Goal: Task Accomplishment & Management: Use online tool/utility

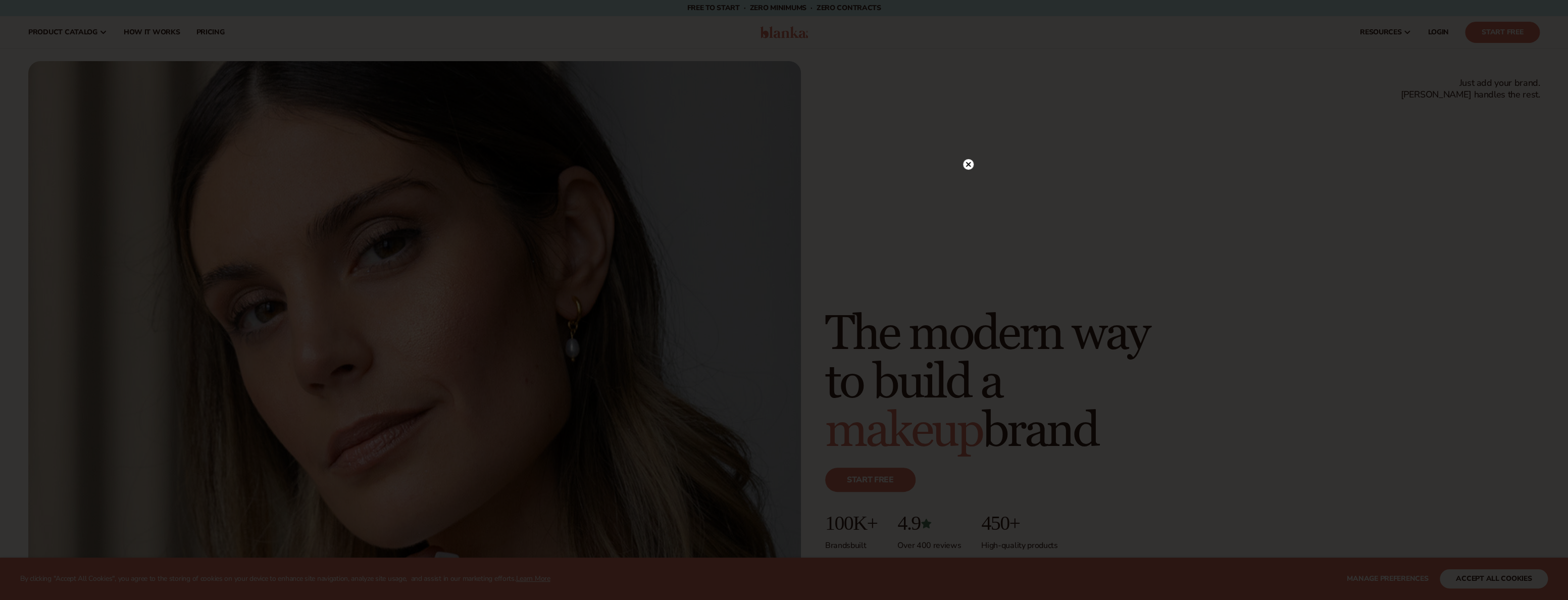
click at [965, 165] on circle at bounding box center [968, 164] width 10 height 10
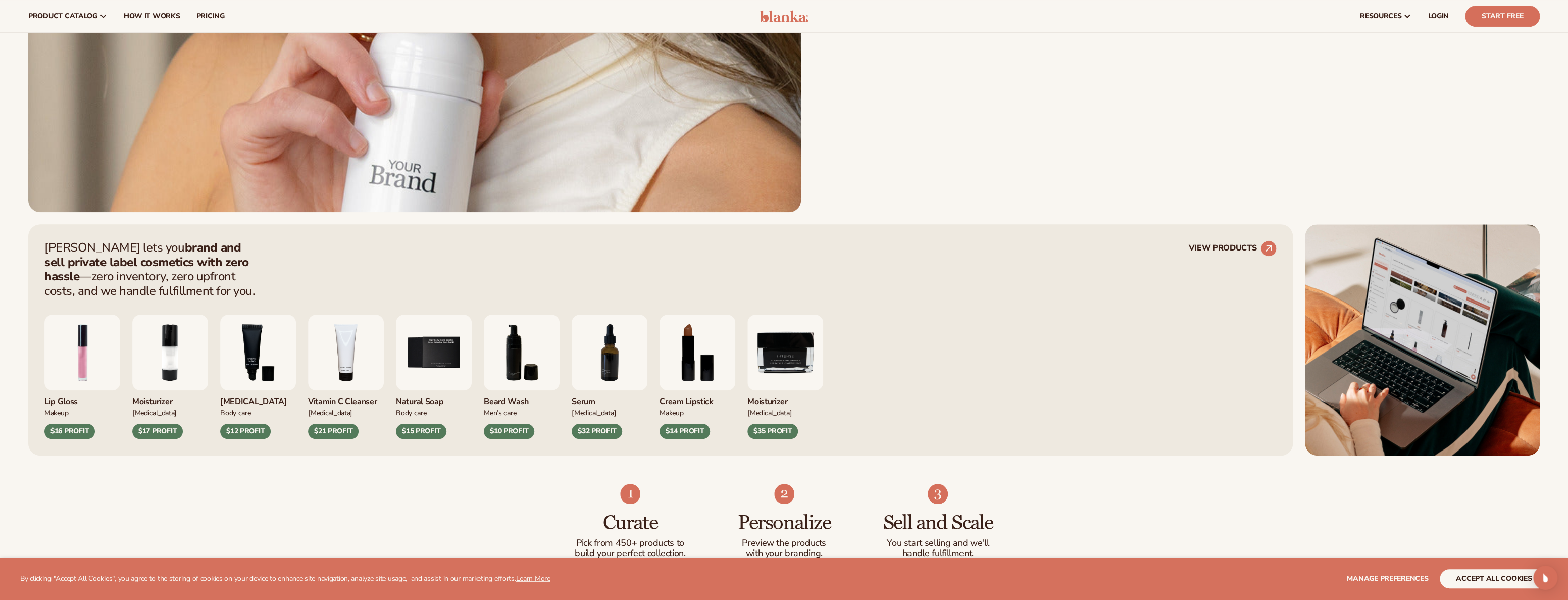
scroll to position [606, 0]
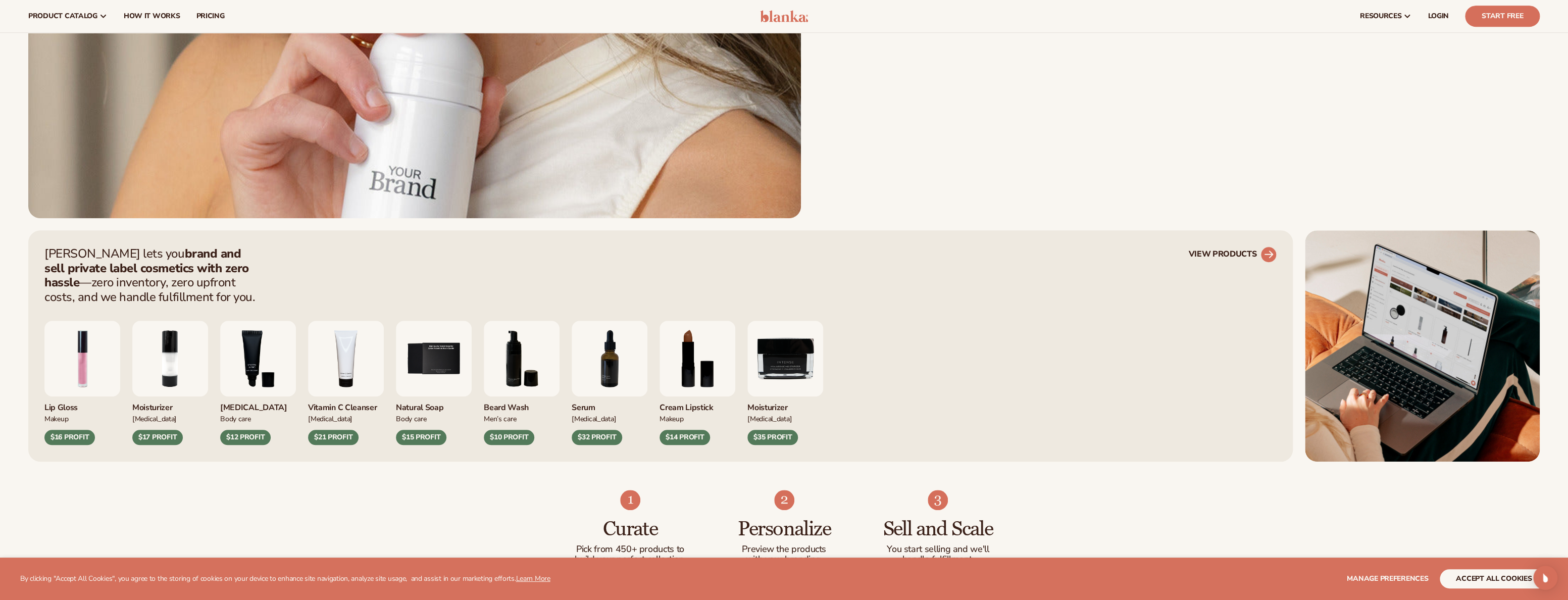
click at [1262, 257] on circle at bounding box center [1269, 254] width 23 height 23
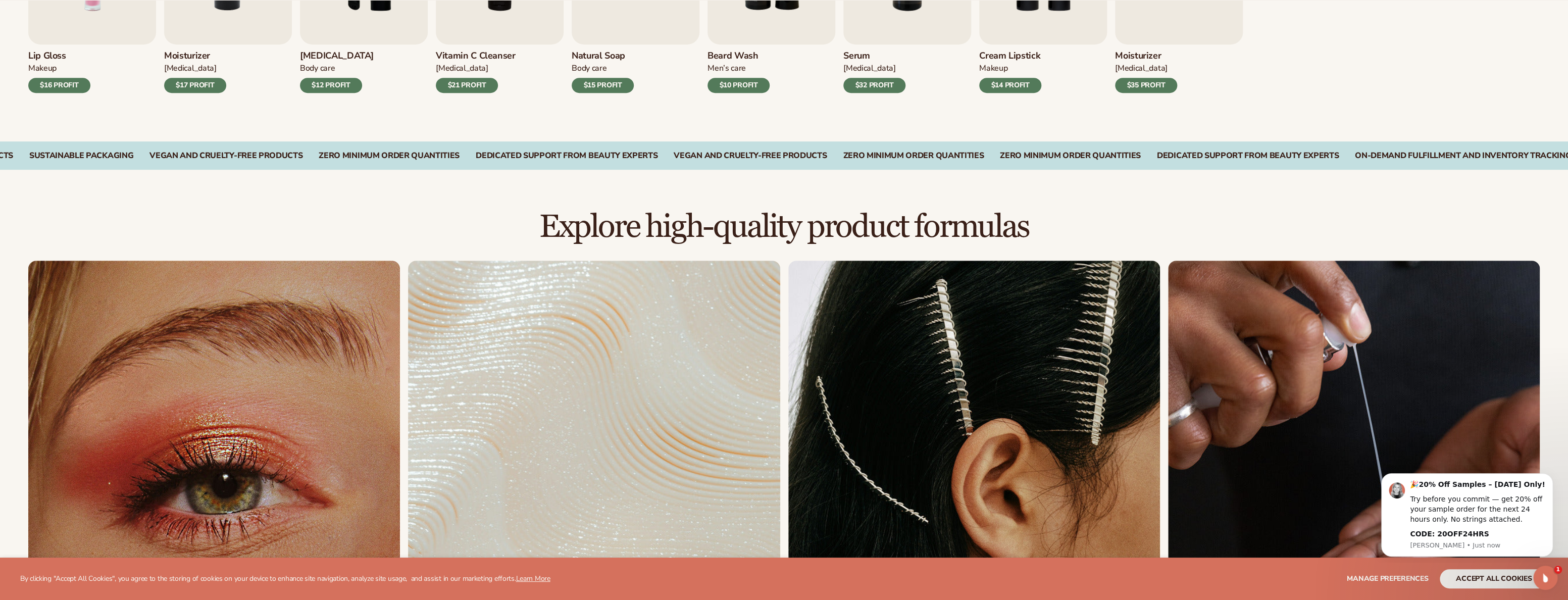
scroll to position [495, 0]
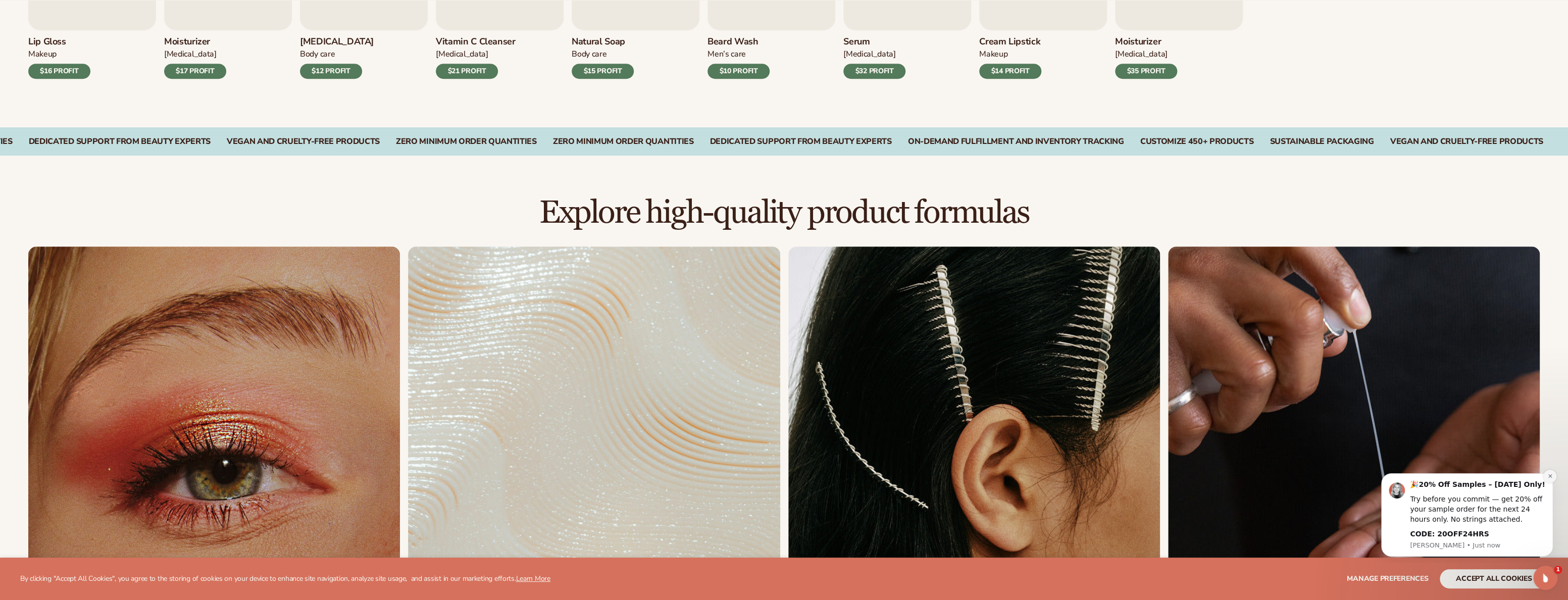
click at [1550, 478] on icon "Dismiss notification" at bounding box center [1550, 475] width 5 height 5
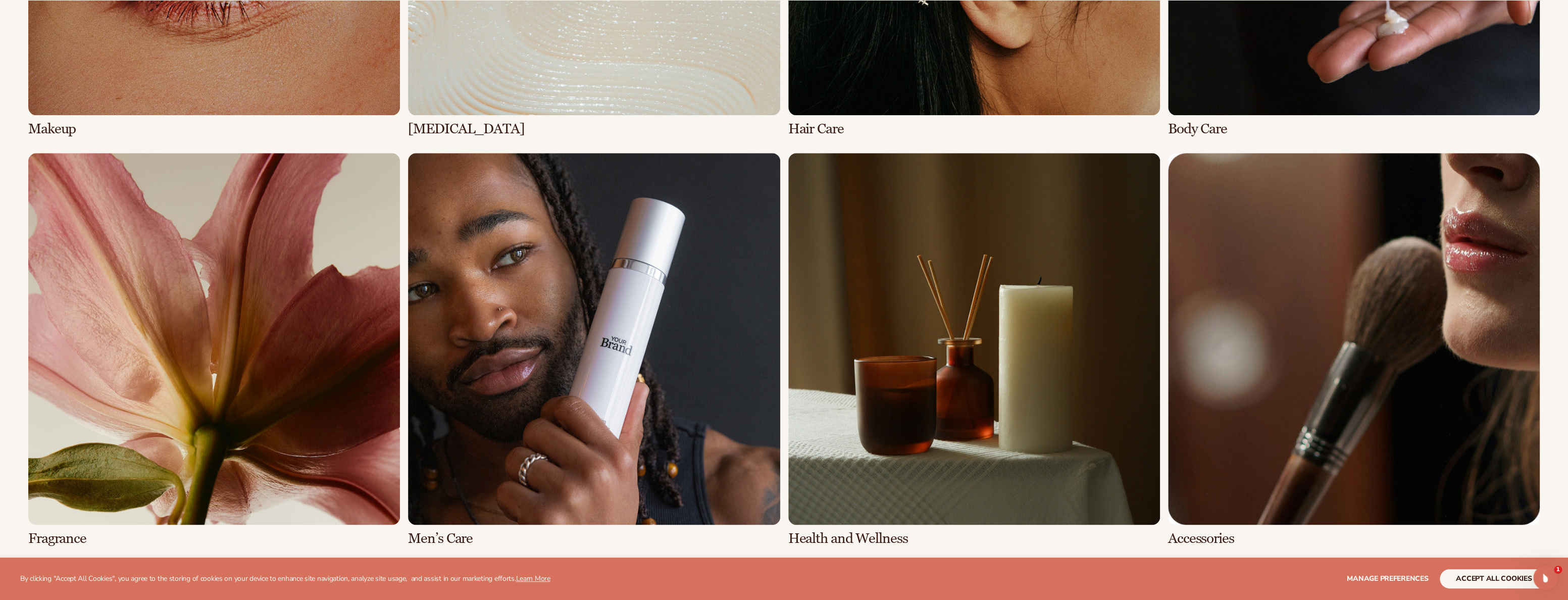
scroll to position [1000, 0]
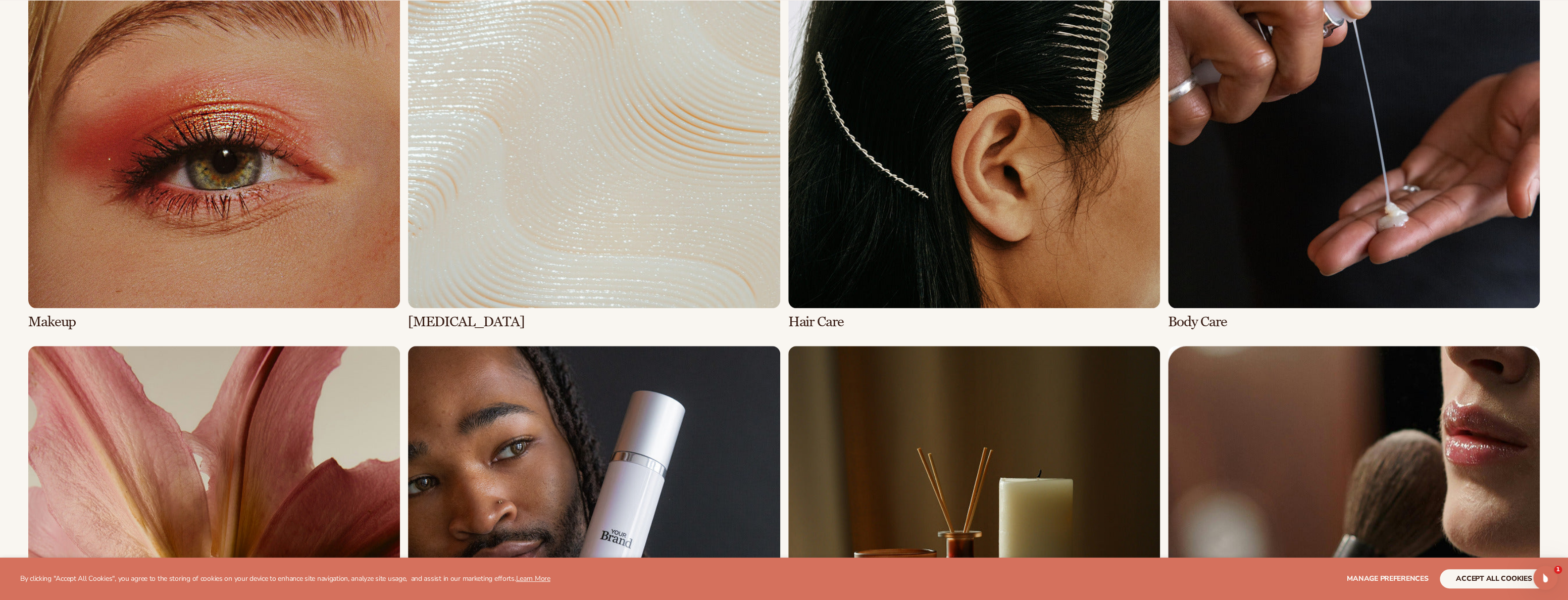
scroll to position [1114, 0]
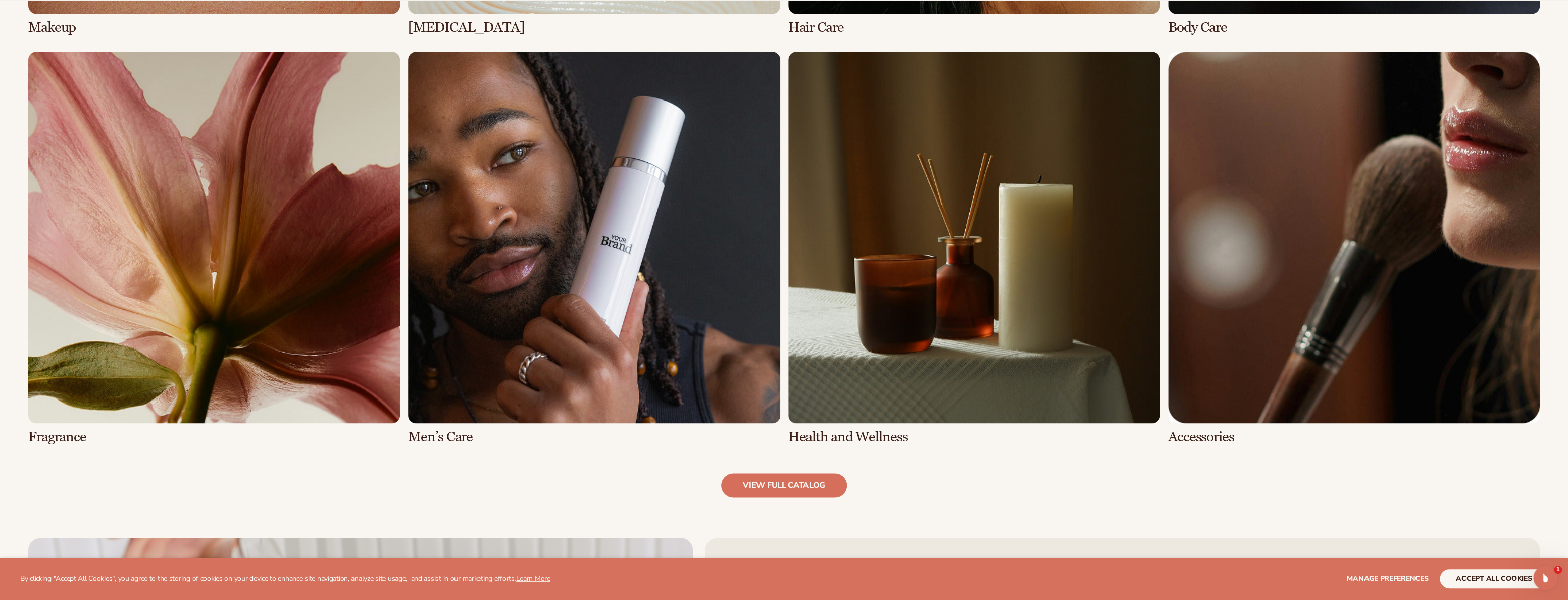
click at [210, 301] on link "5 / 8" at bounding box center [214, 248] width 372 height 393
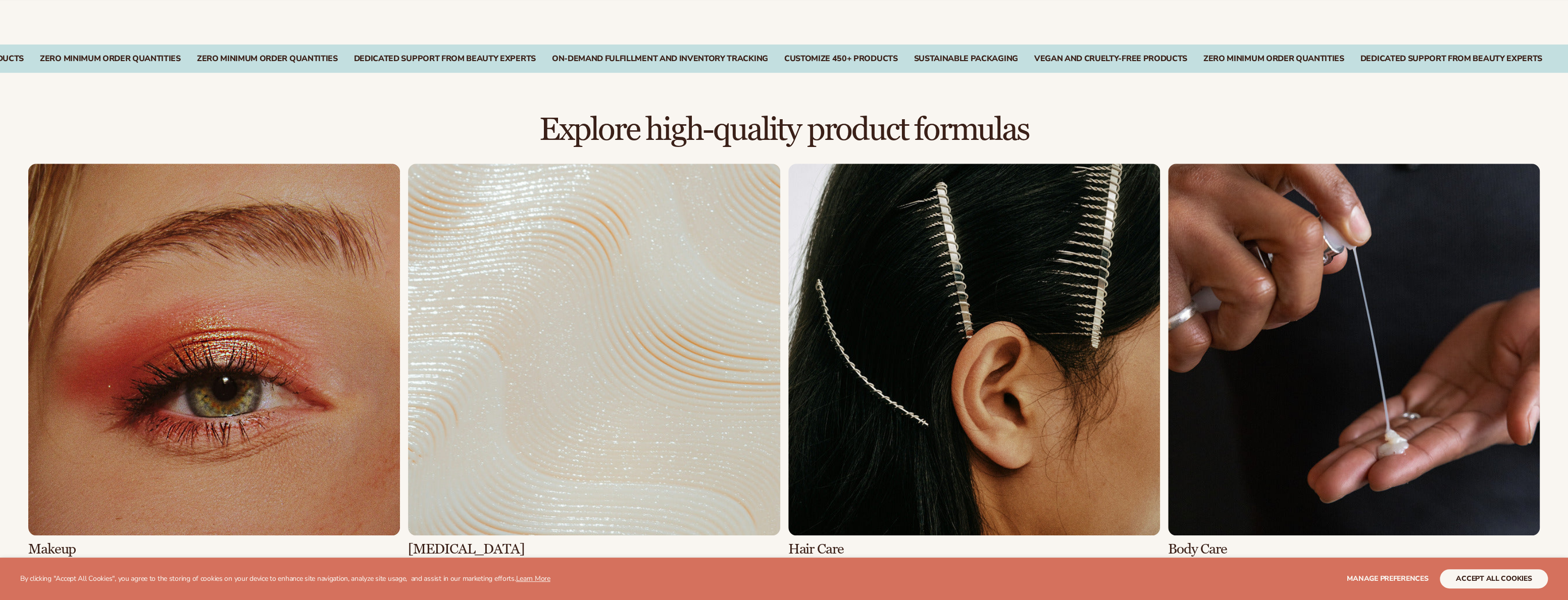
scroll to position [592, 0]
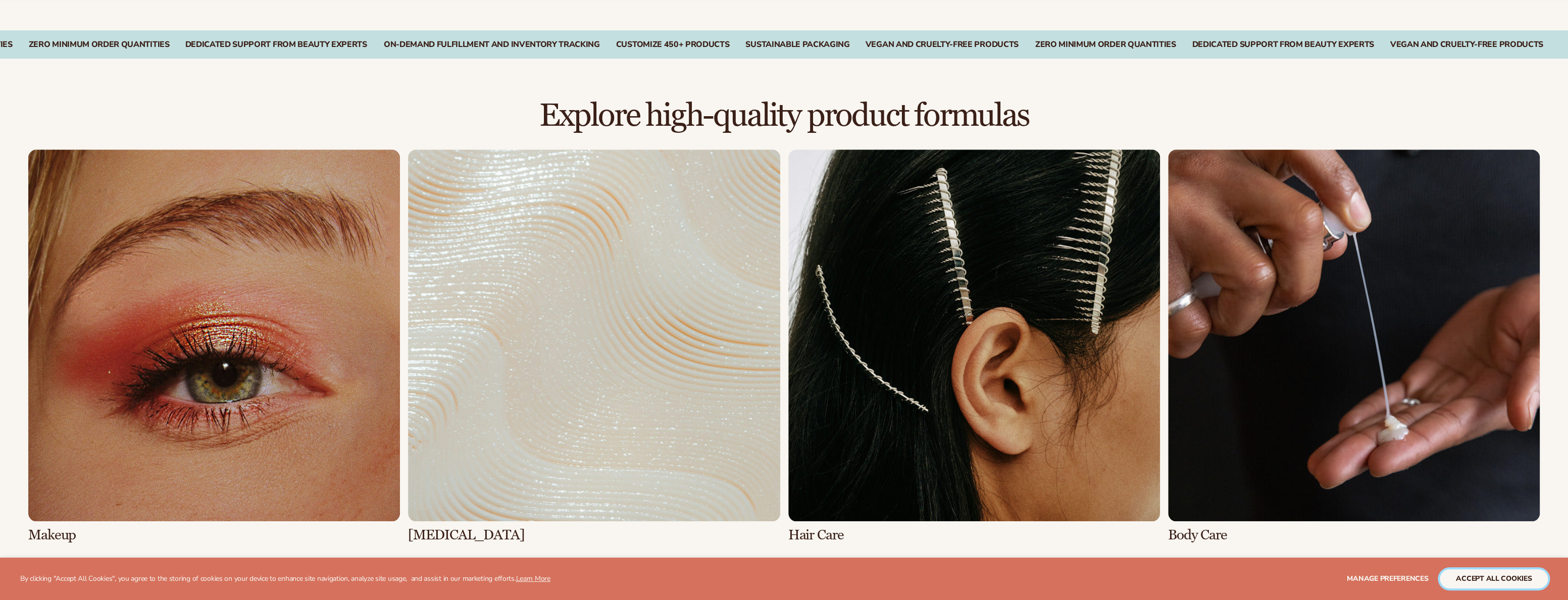
click at [1482, 582] on button "accept all cookies" at bounding box center [1494, 579] width 108 height 19
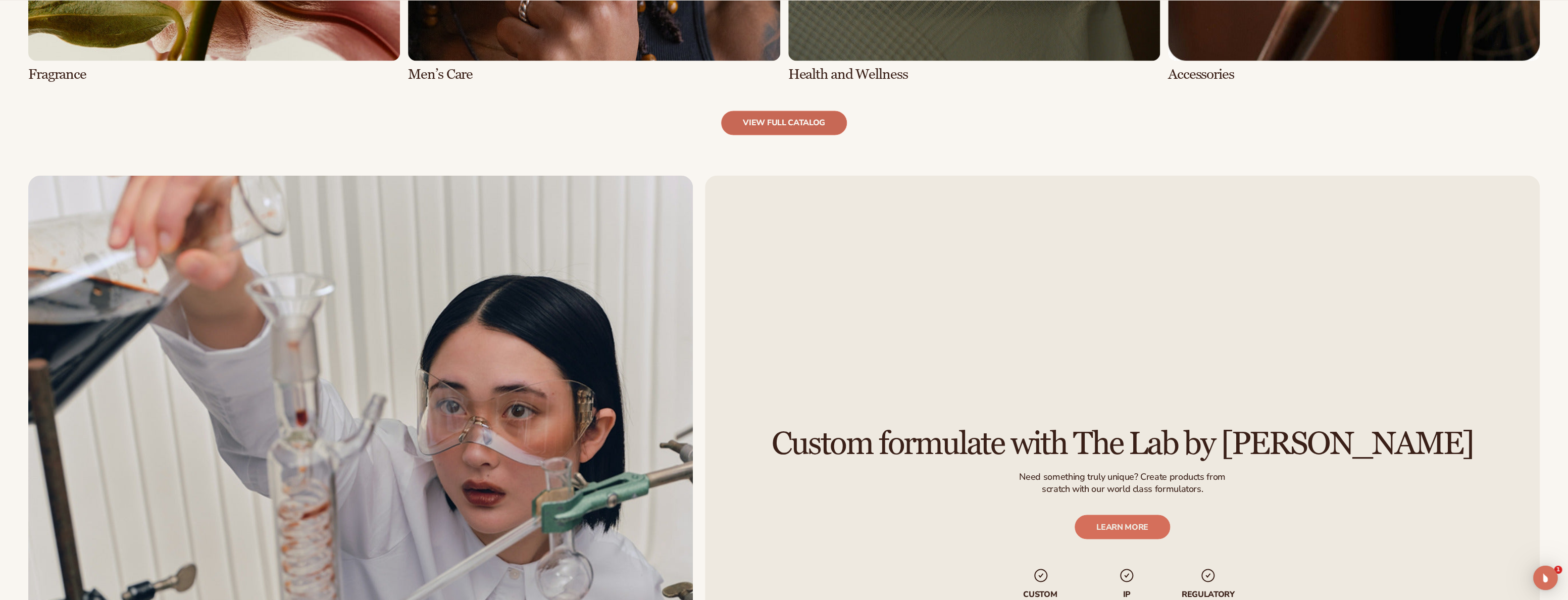
scroll to position [0, 0]
click at [766, 119] on link "view full catalog" at bounding box center [784, 123] width 126 height 24
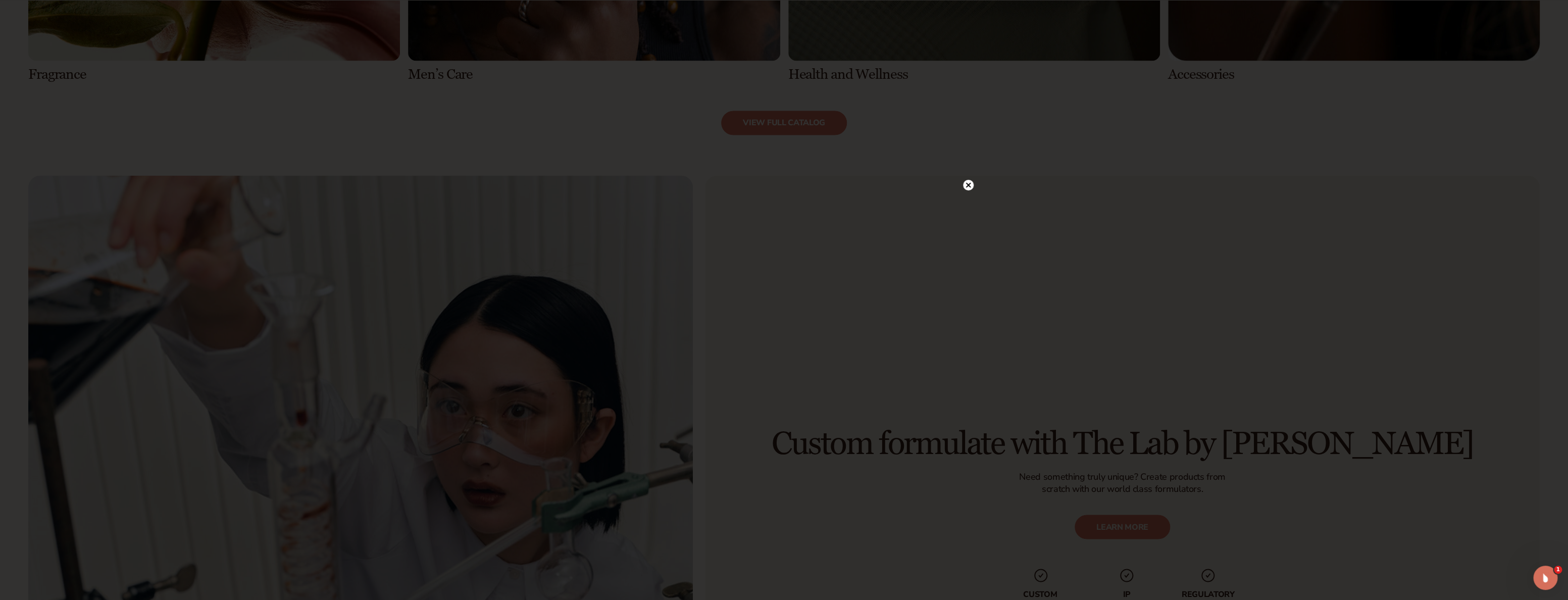
click at [965, 184] on circle at bounding box center [968, 184] width 10 height 10
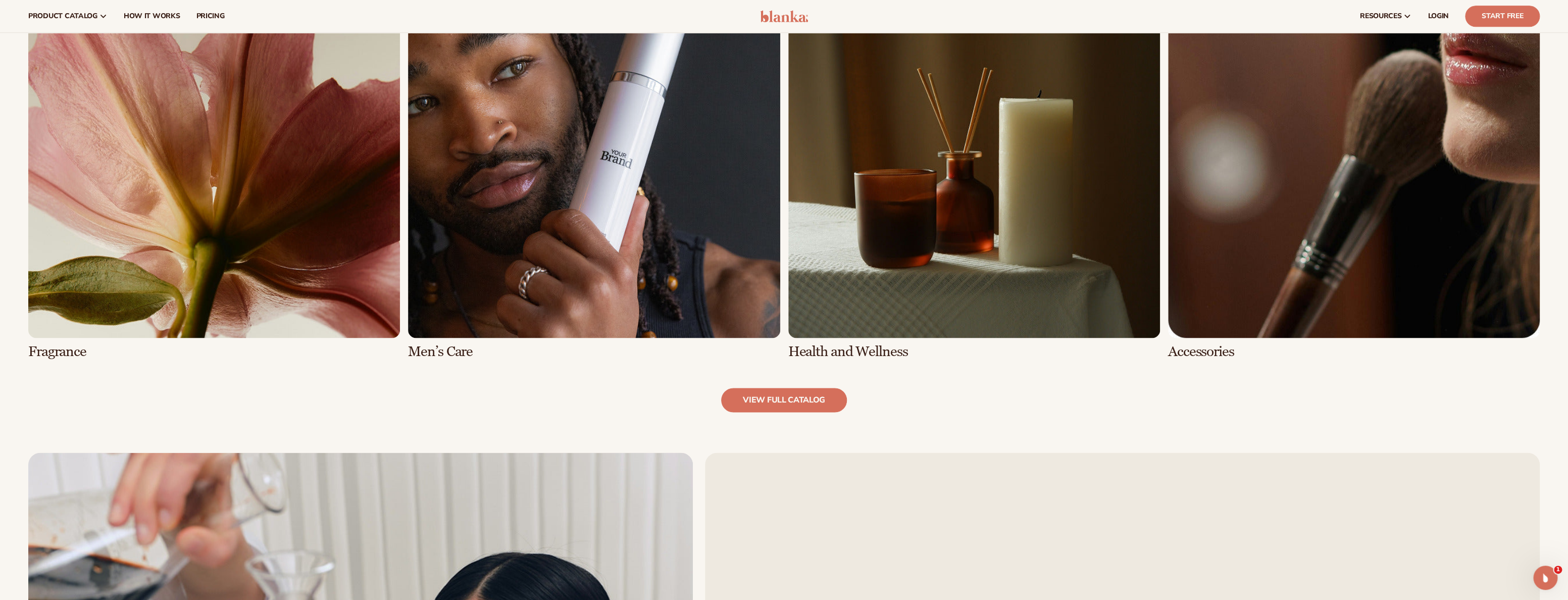
scroll to position [1142, 0]
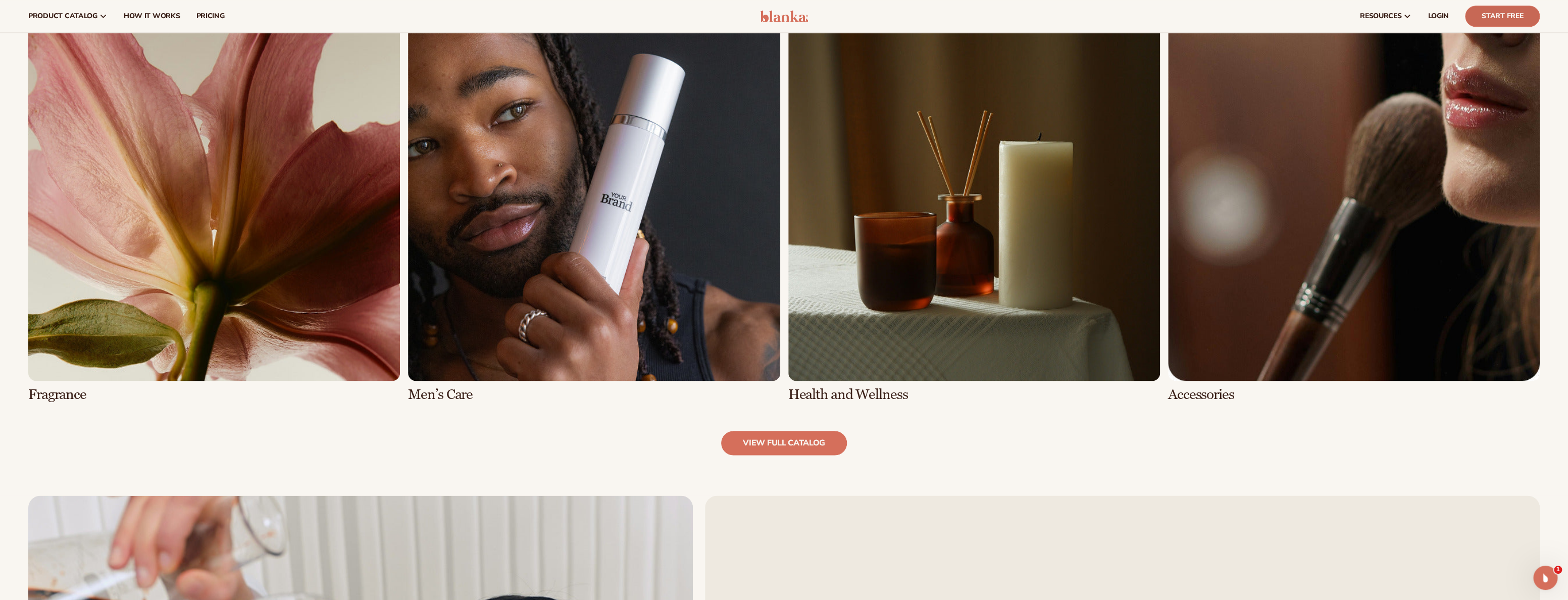
click at [1498, 16] on link "Start Free" at bounding box center [1502, 16] width 75 height 21
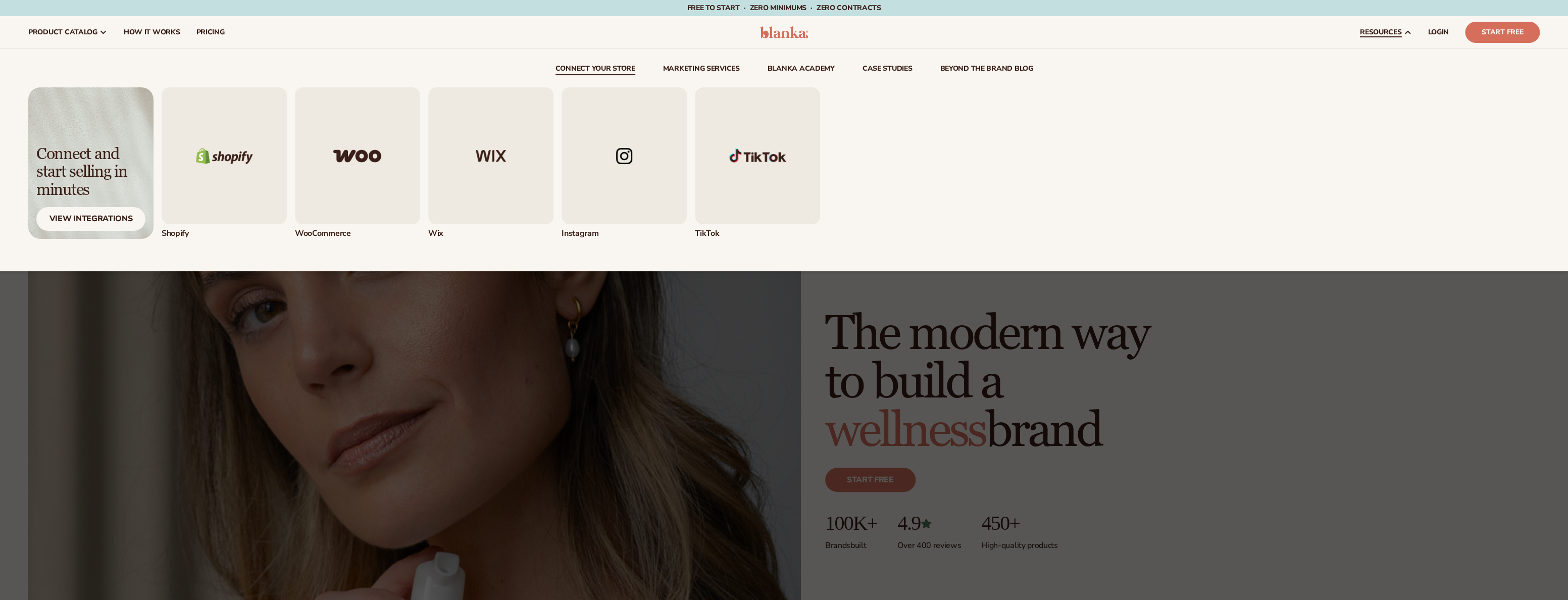
click at [604, 67] on link "connect your store" at bounding box center [595, 70] width 80 height 10
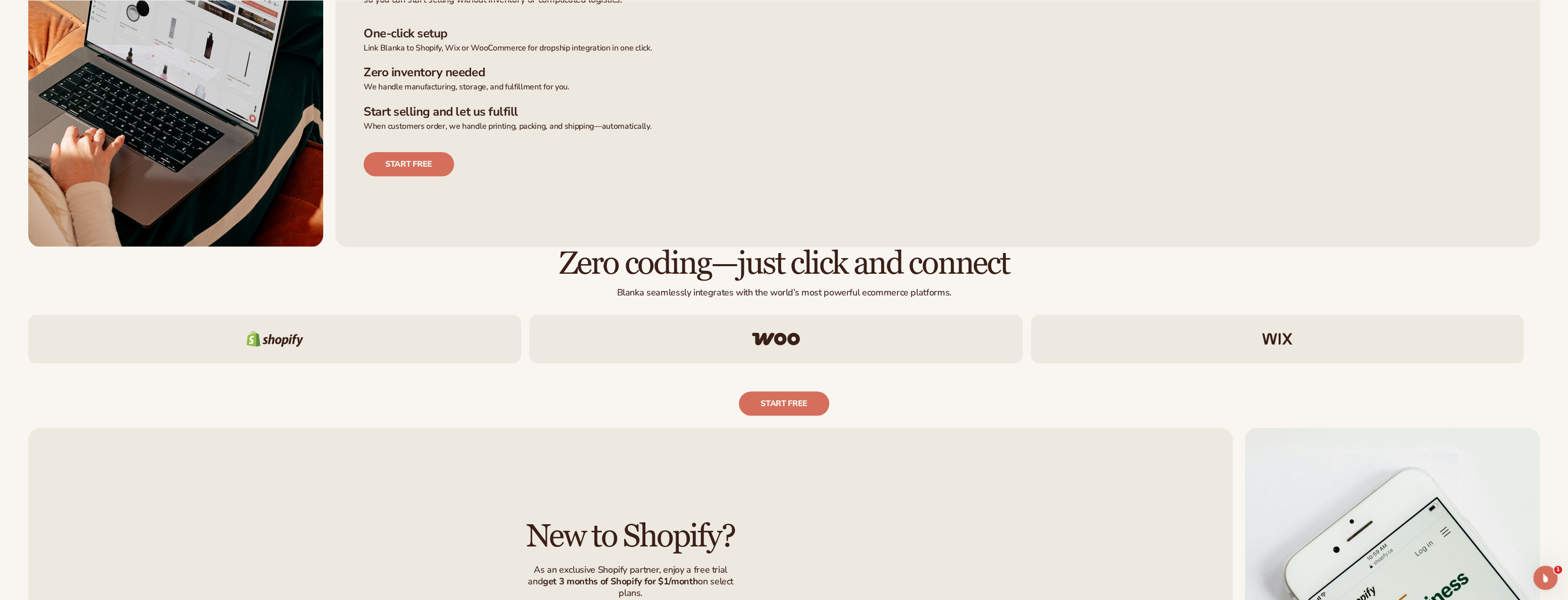
scroll to position [556, 0]
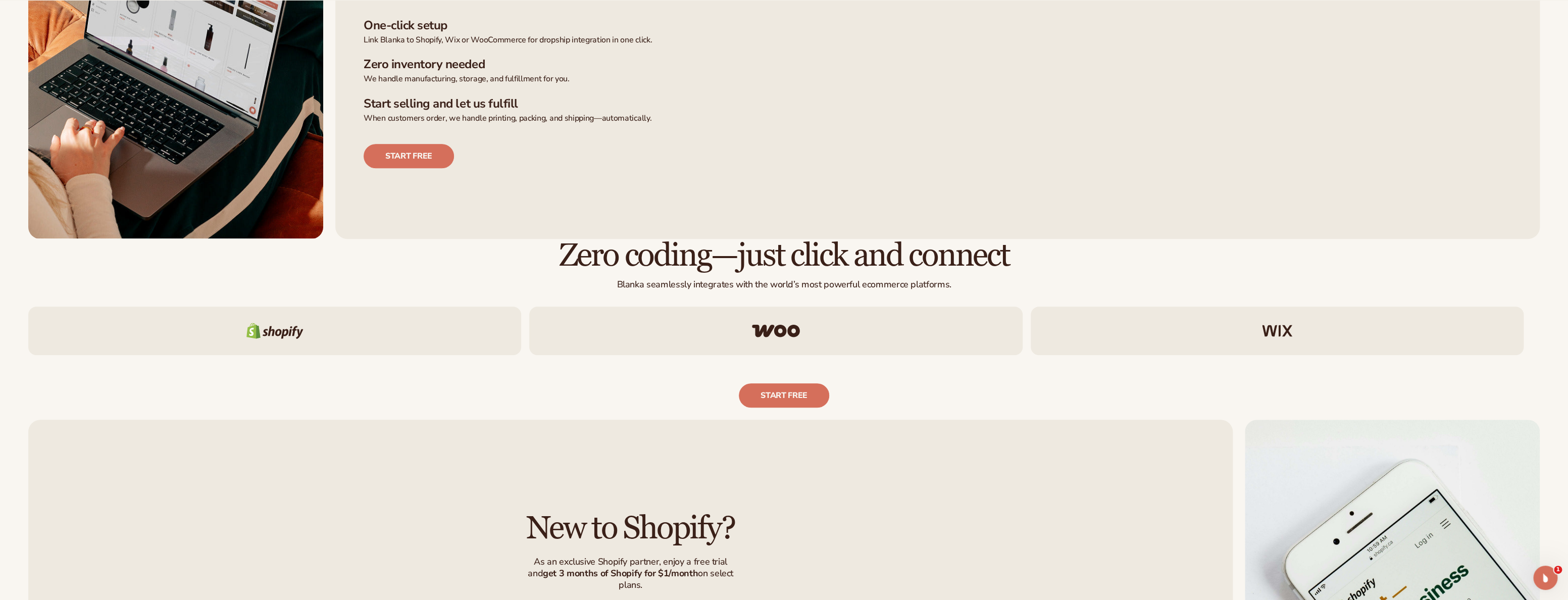
click at [267, 332] on img at bounding box center [275, 330] width 57 height 16
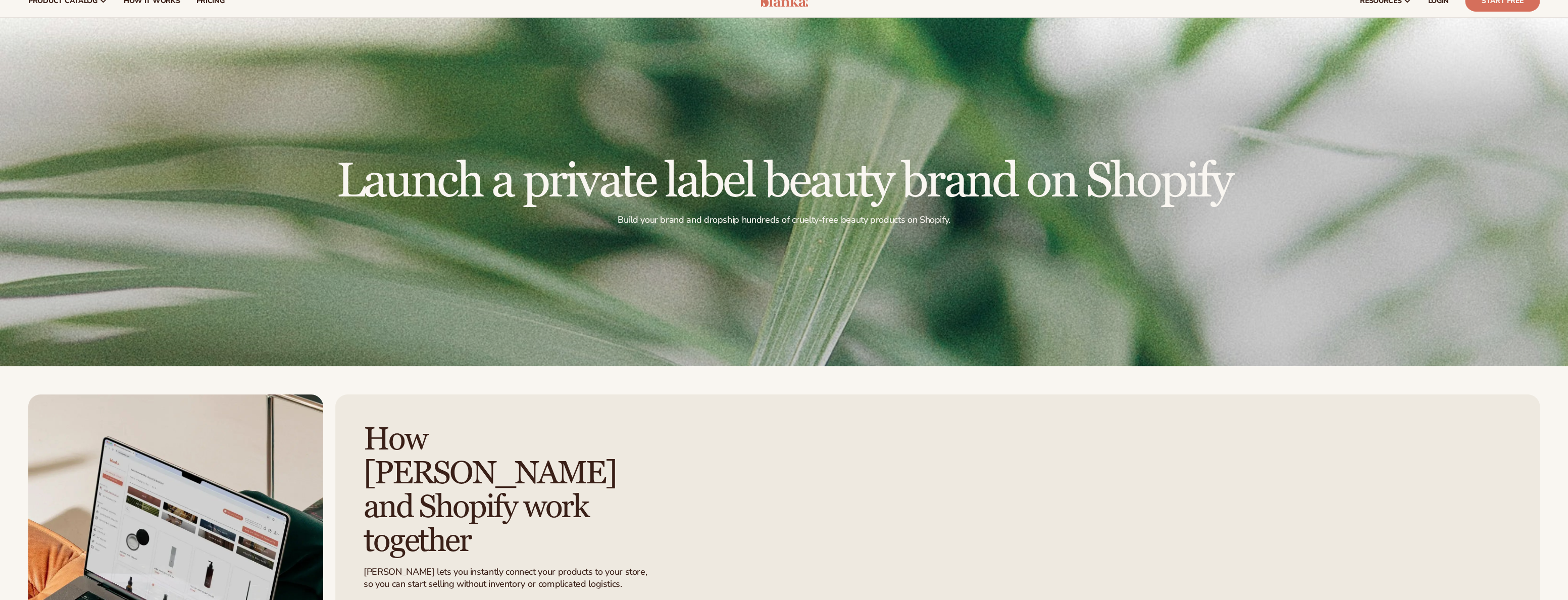
scroll to position [253, 0]
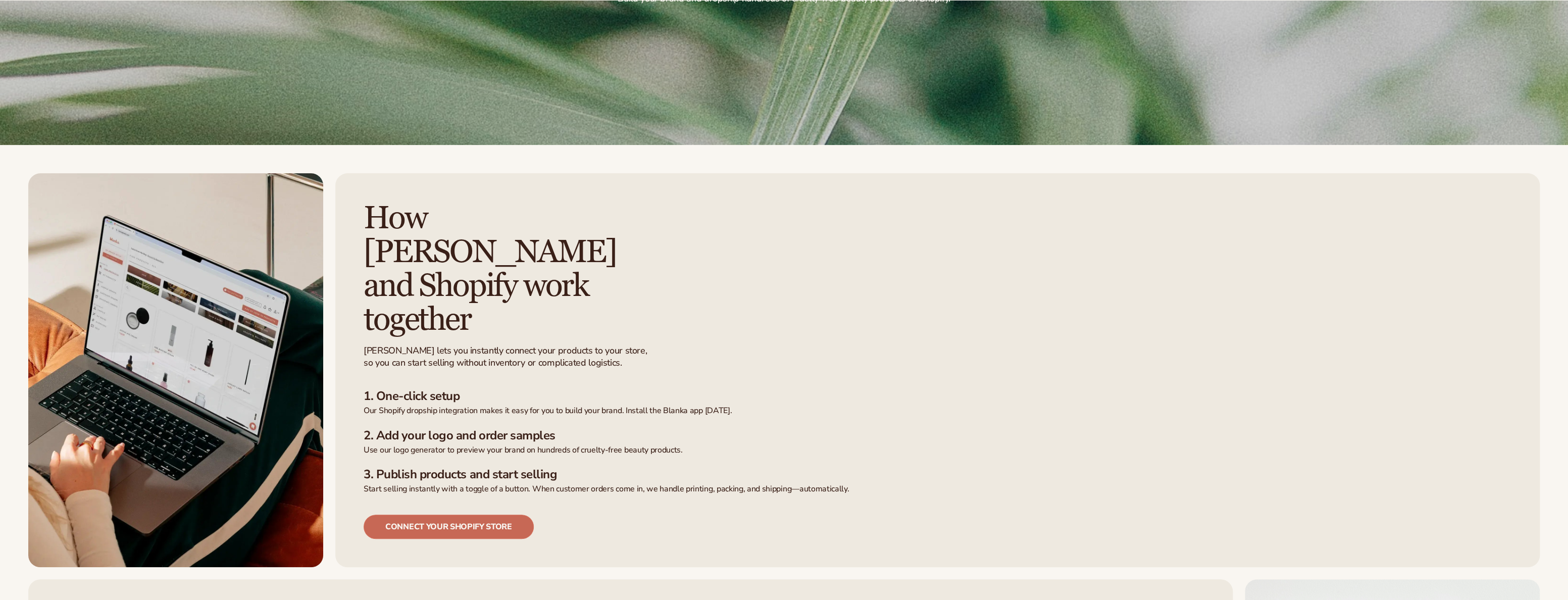
click at [436, 514] on link "Connect your shopify store" at bounding box center [449, 526] width 170 height 24
click at [400, 514] on link "Connect your shopify store" at bounding box center [449, 526] width 170 height 24
